Goal: Navigation & Orientation: Find specific page/section

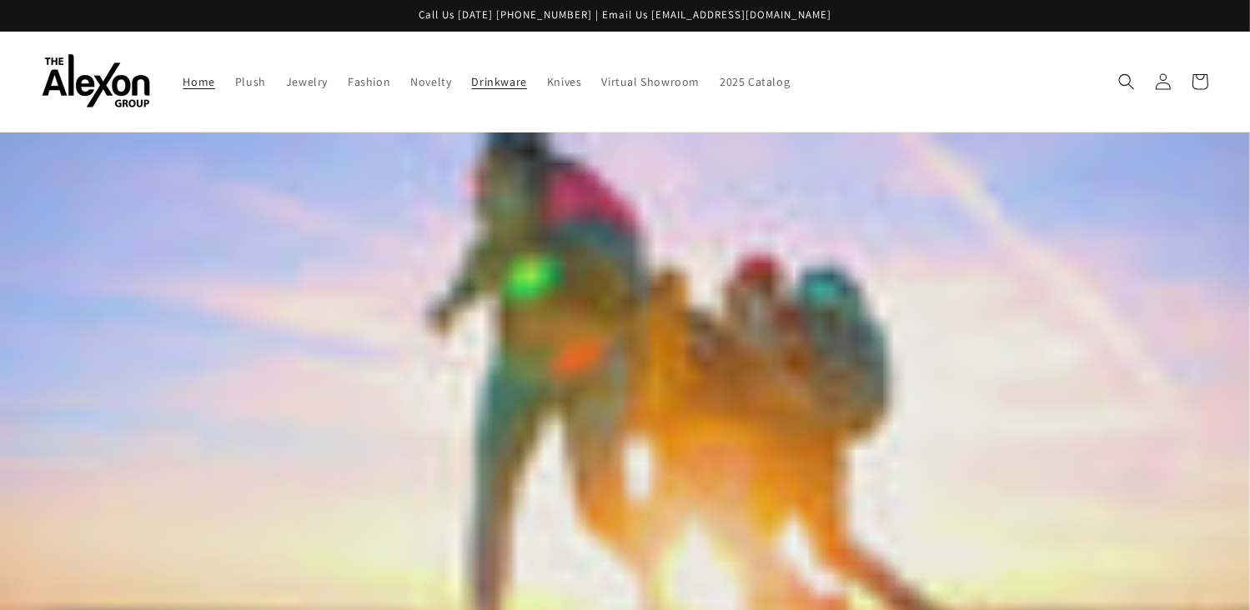
click at [472, 77] on span "Drinkware" at bounding box center [499, 81] width 55 height 15
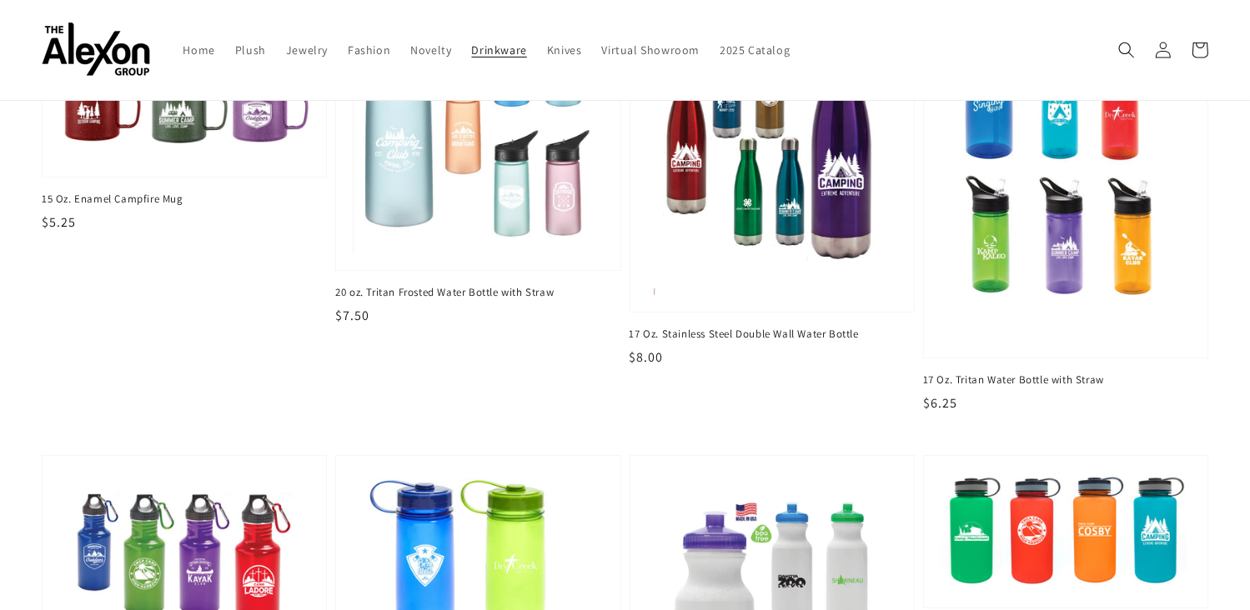
scroll to position [165, 0]
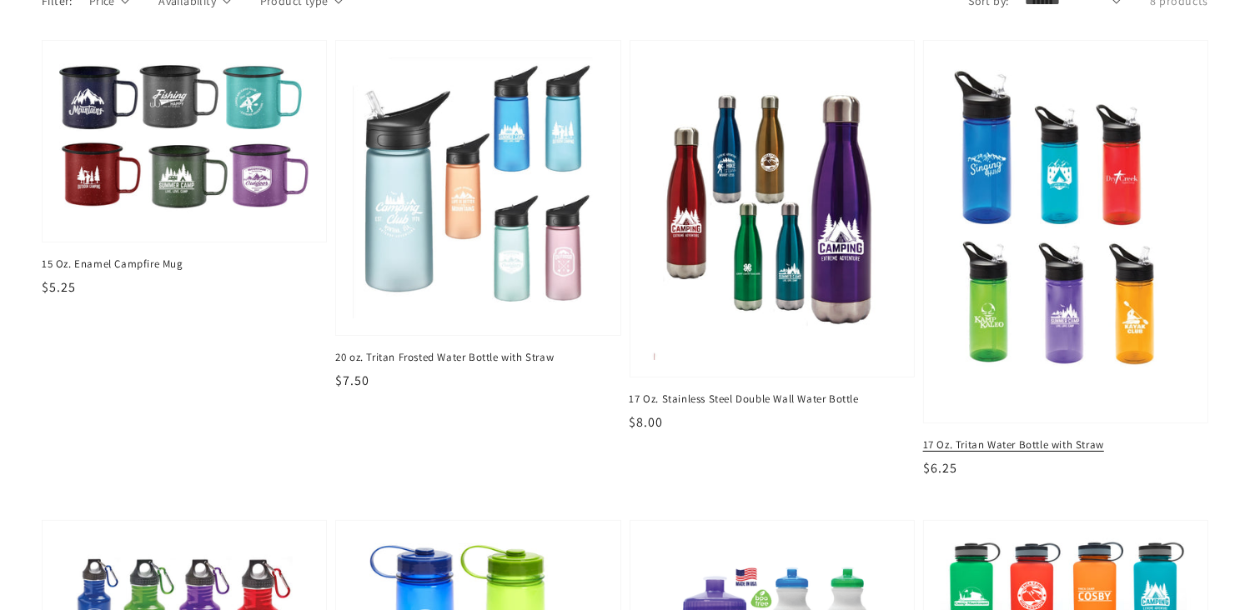
click at [1061, 266] on img at bounding box center [1066, 232] width 258 height 359
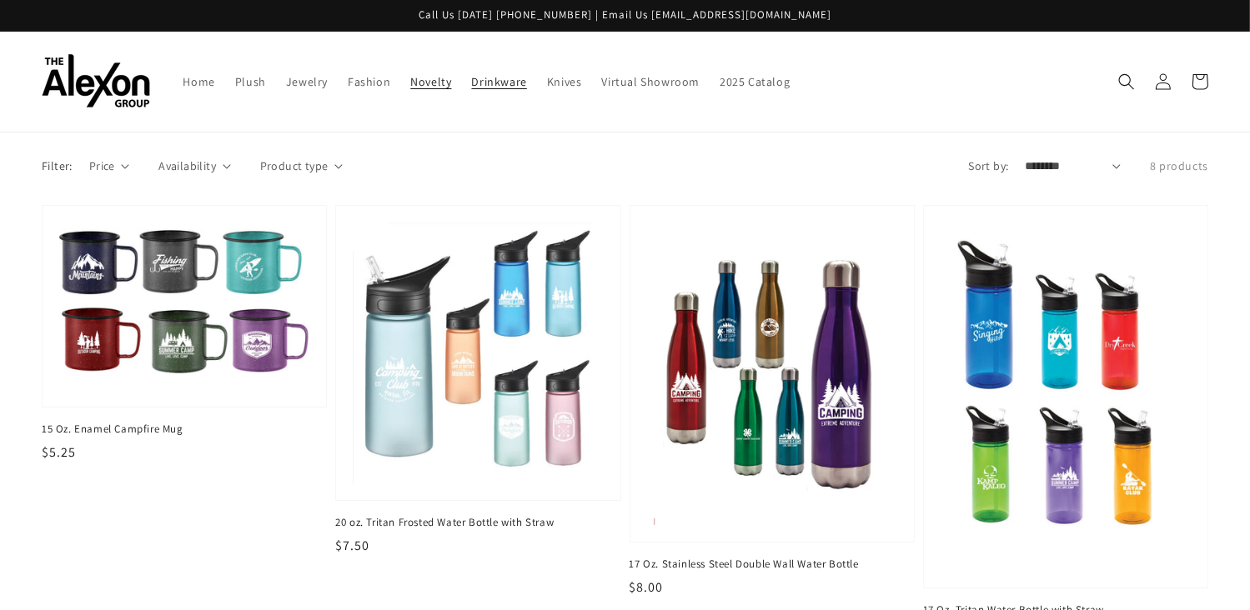
click at [410, 79] on span "Novelty" at bounding box center [430, 81] width 41 height 15
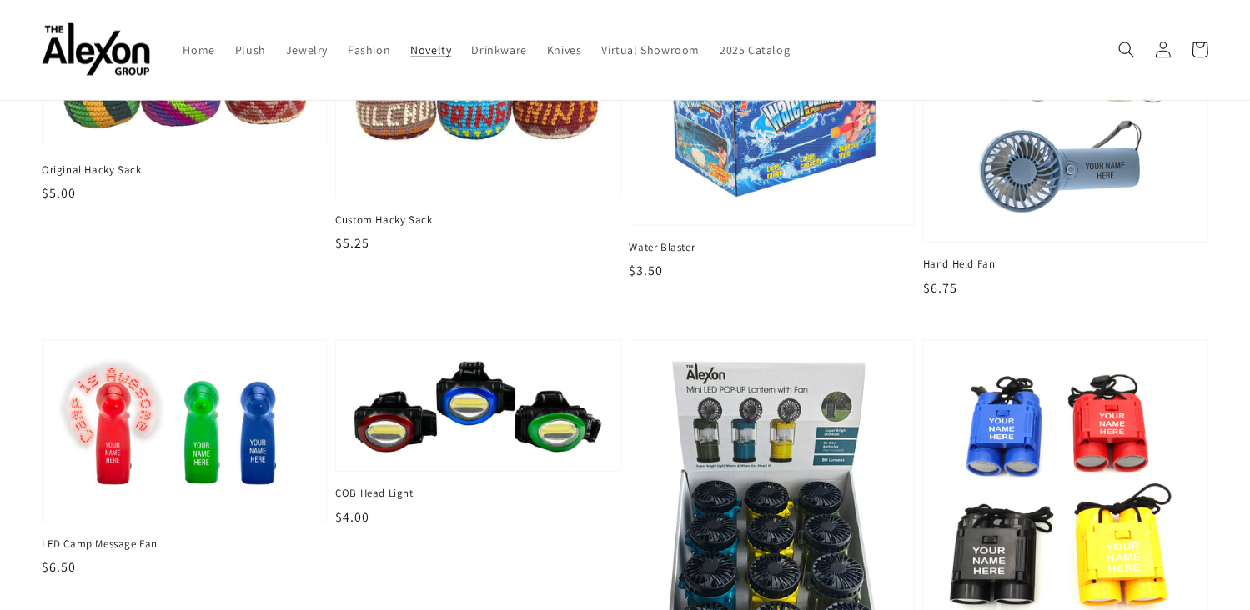
scroll to position [1945, 0]
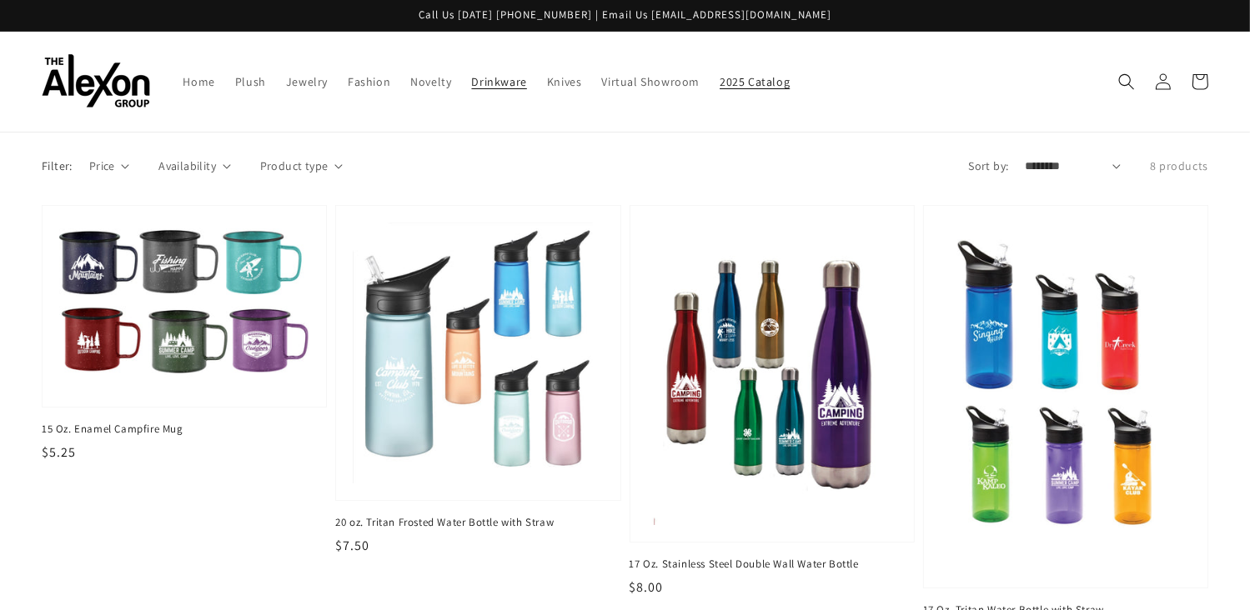
click at [735, 79] on span "2025 Catalog" at bounding box center [755, 81] width 70 height 15
